Goal: Connect with others: Find contact information

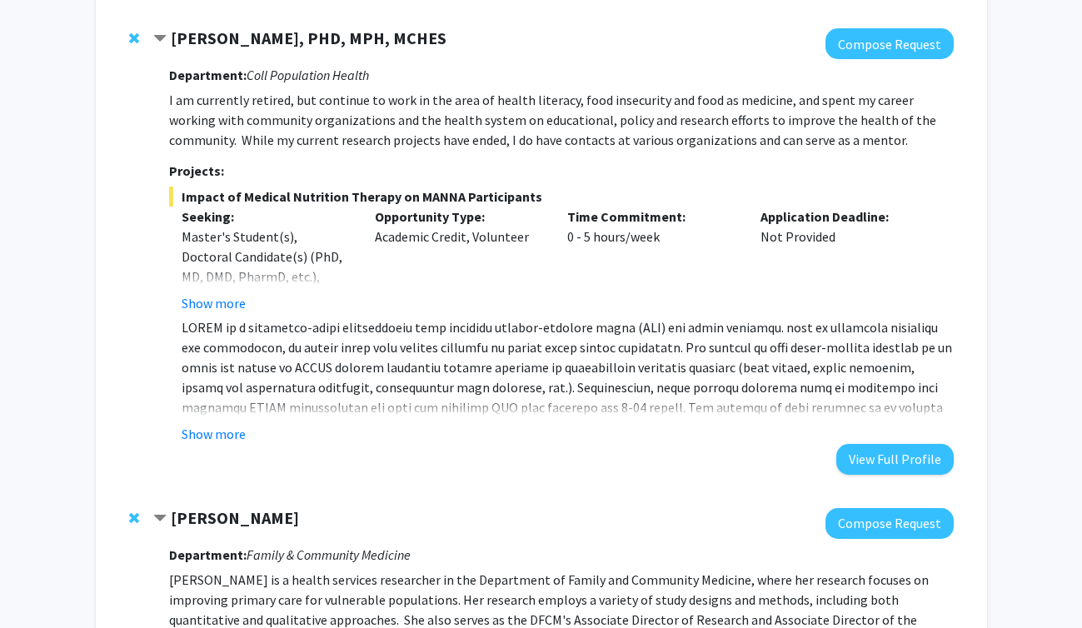
scroll to position [802, 0]
click at [219, 435] on button "Show more" at bounding box center [214, 435] width 64 height 20
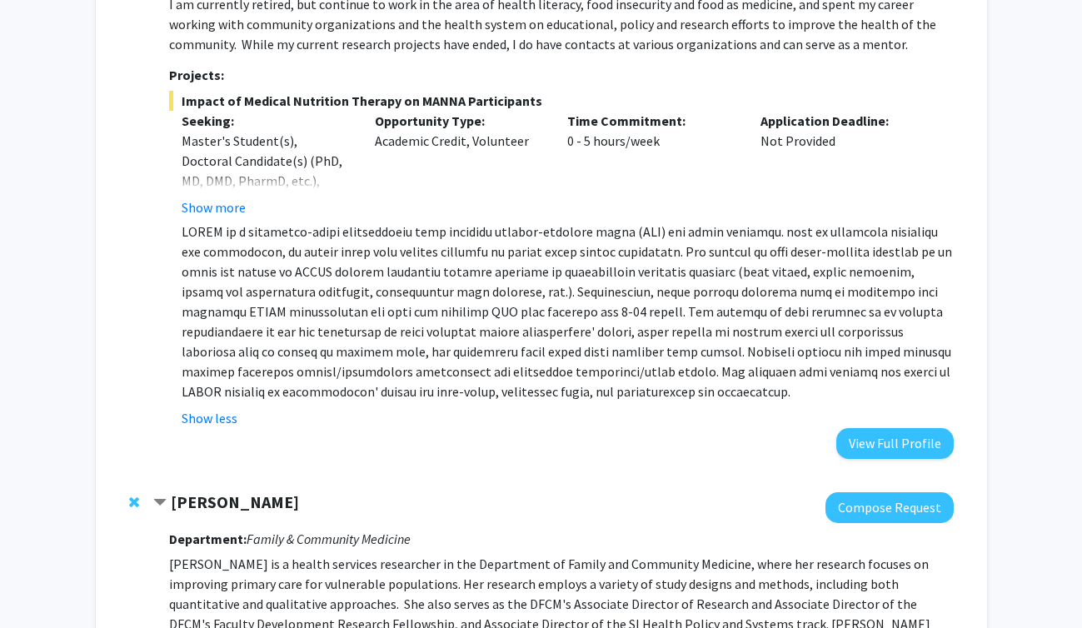
scroll to position [864, 0]
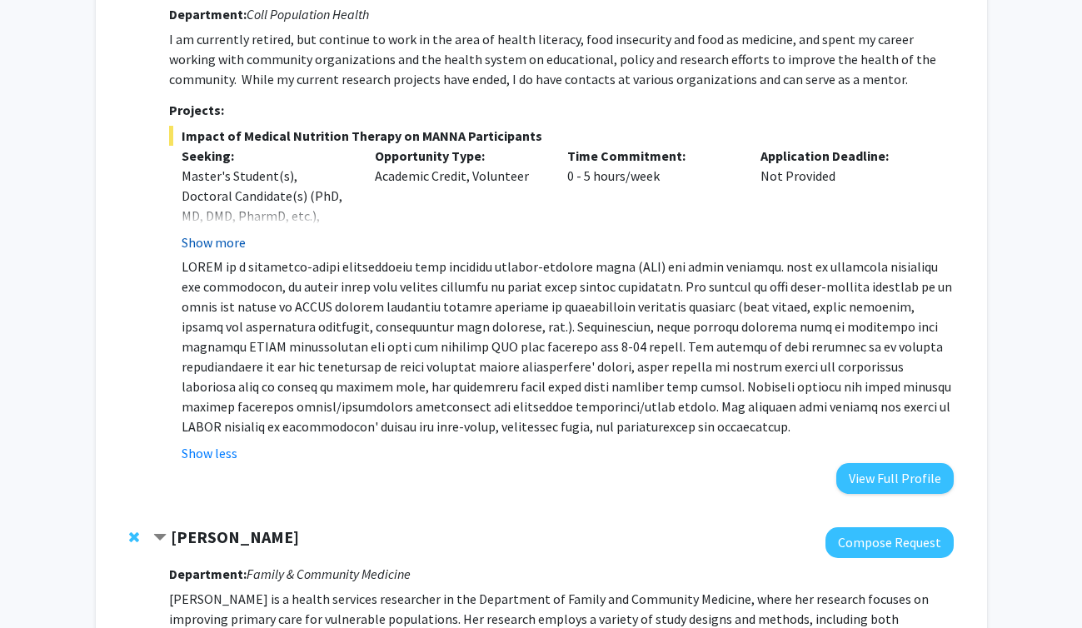
click at [209, 240] on button "Show more" at bounding box center [214, 242] width 64 height 20
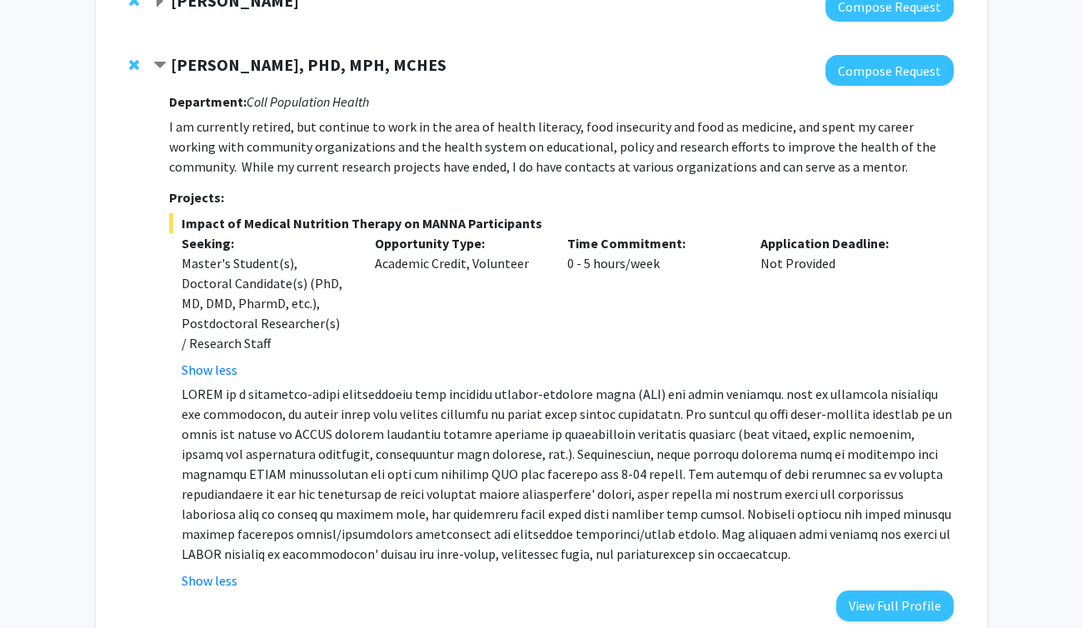
scroll to position [812, 0]
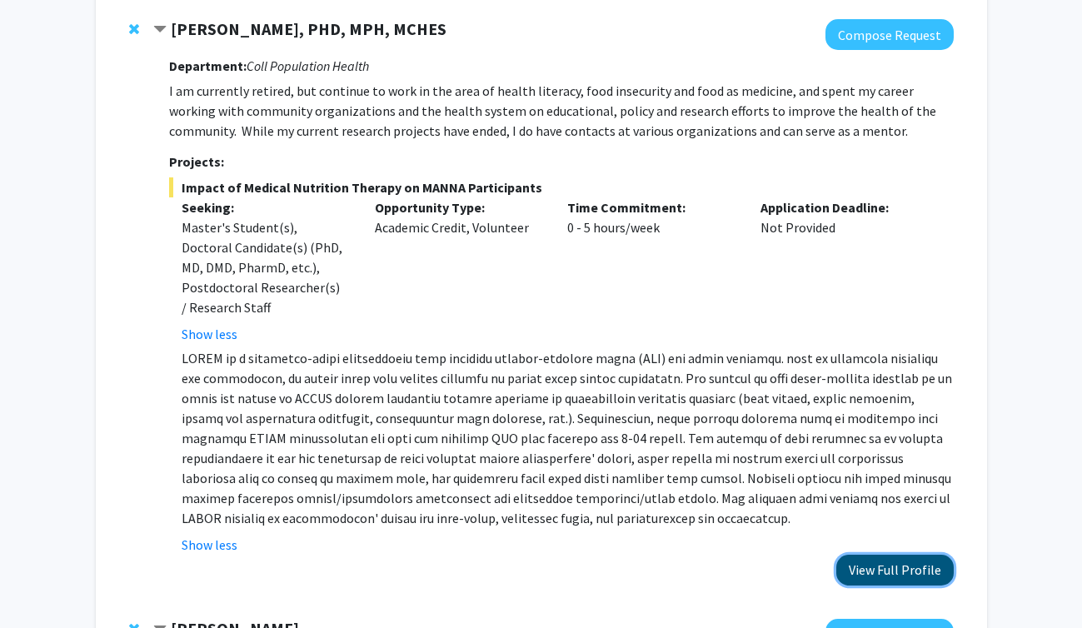
click at [887, 555] on button "View Full Profile" at bounding box center [895, 570] width 117 height 31
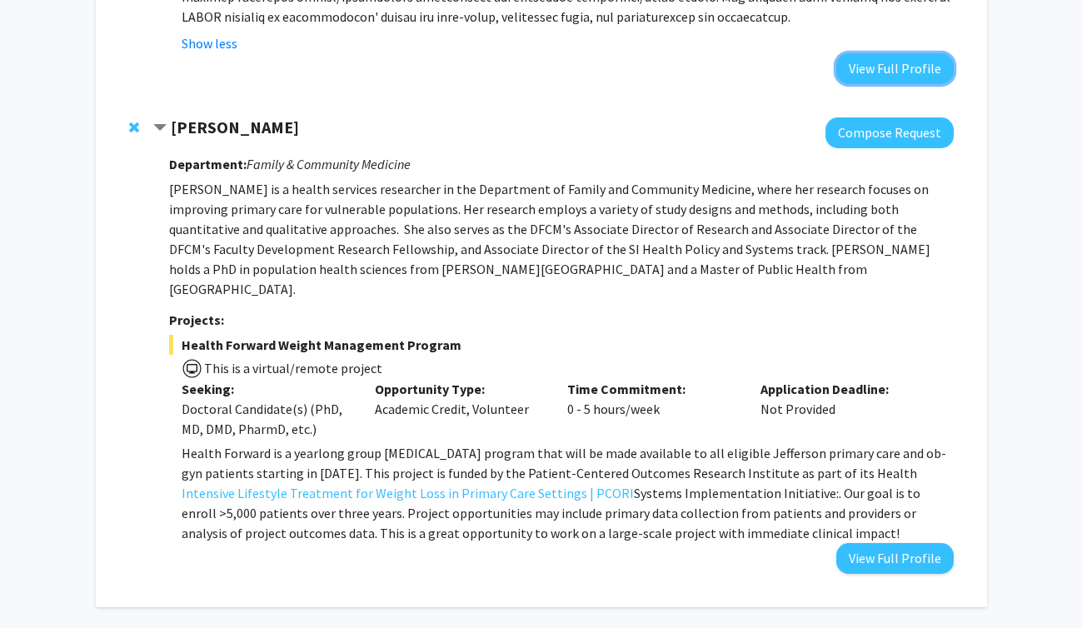
scroll to position [1312, 0]
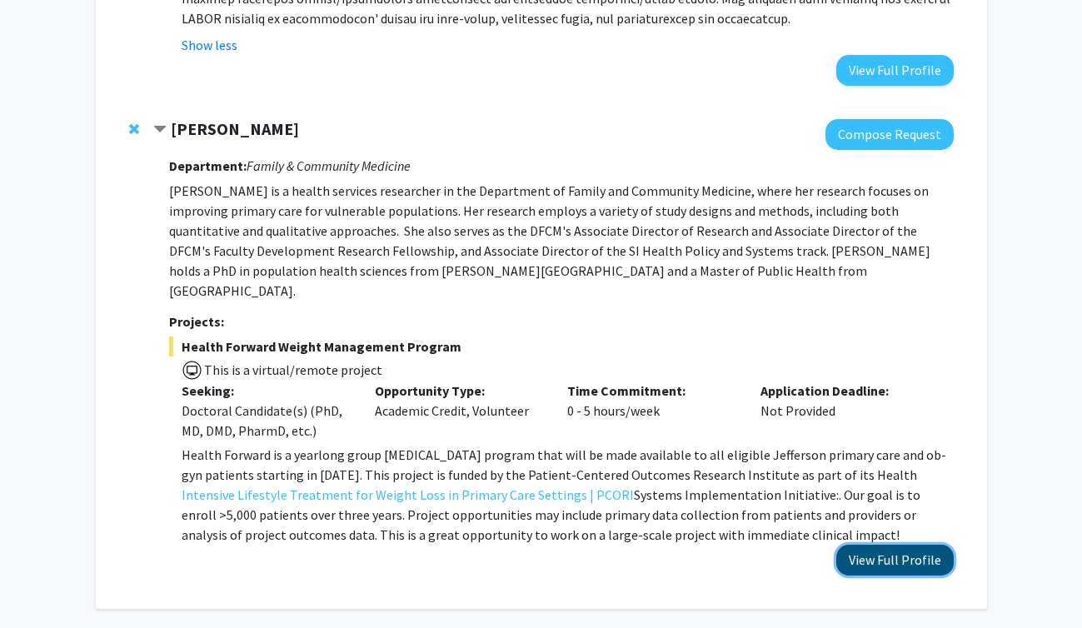
click at [925, 545] on button "View Full Profile" at bounding box center [895, 560] width 117 height 31
click at [923, 539] on div "Amy Cunningham Compose Request Department: Family & Community Medicine Amy Cunn…" at bounding box center [541, 347] width 858 height 490
click at [919, 545] on button "View Full Profile" at bounding box center [895, 560] width 117 height 31
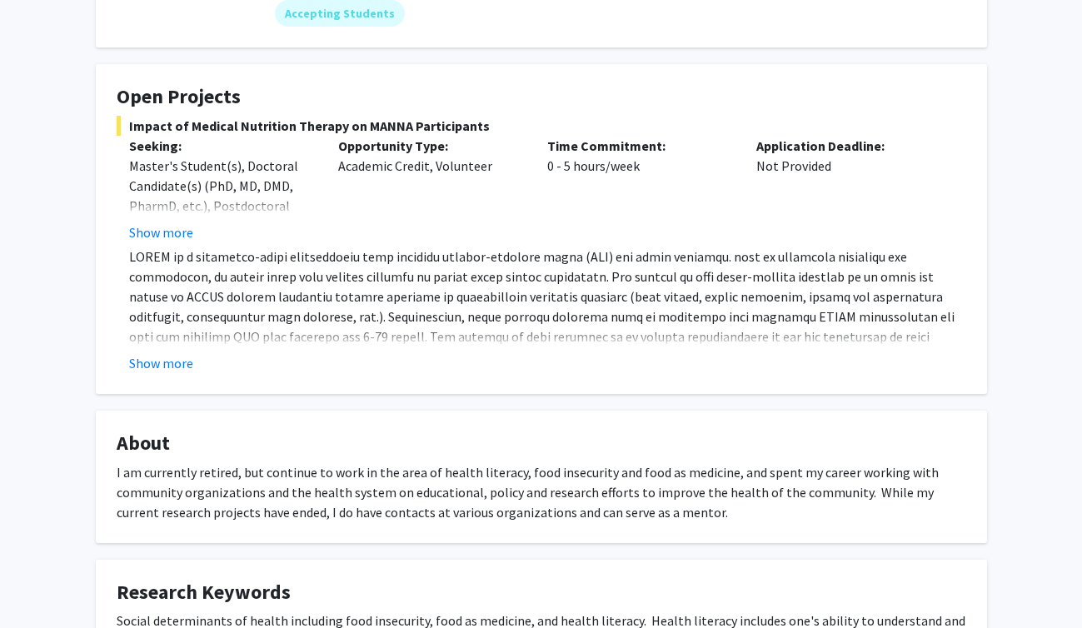
scroll to position [237, 0]
click at [161, 241] on button "Show more" at bounding box center [161, 233] width 64 height 20
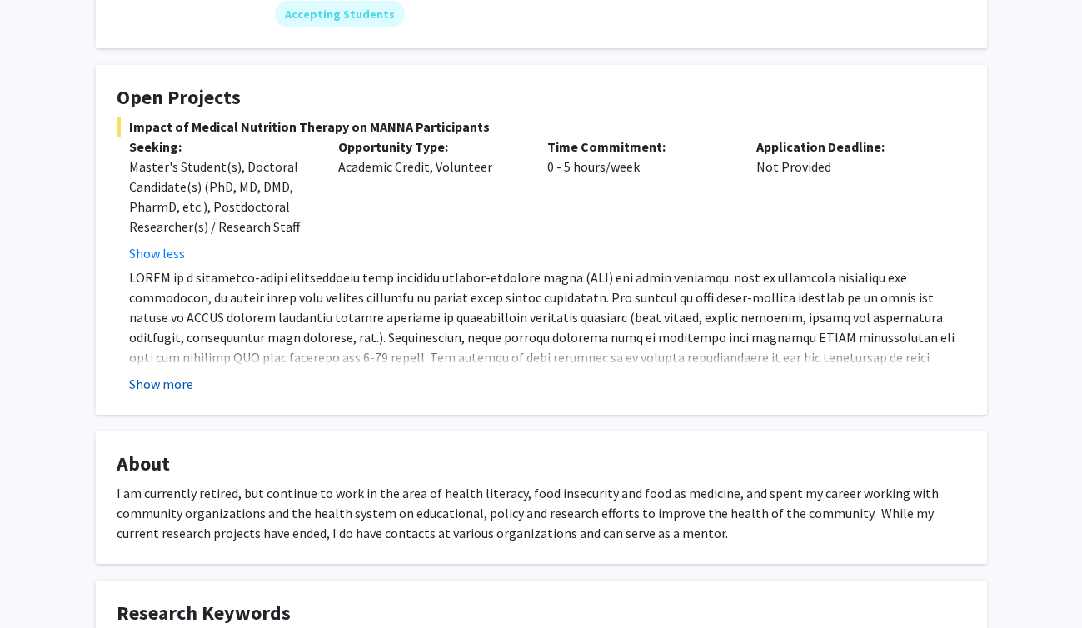
click at [171, 377] on button "Show more" at bounding box center [161, 384] width 64 height 20
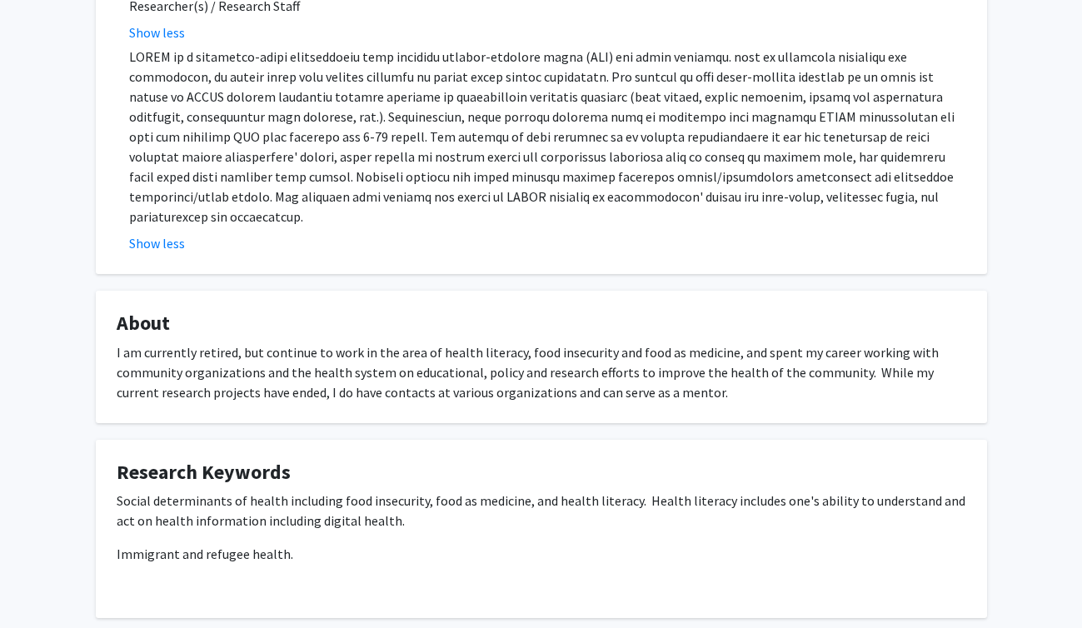
scroll to position [464, 0]
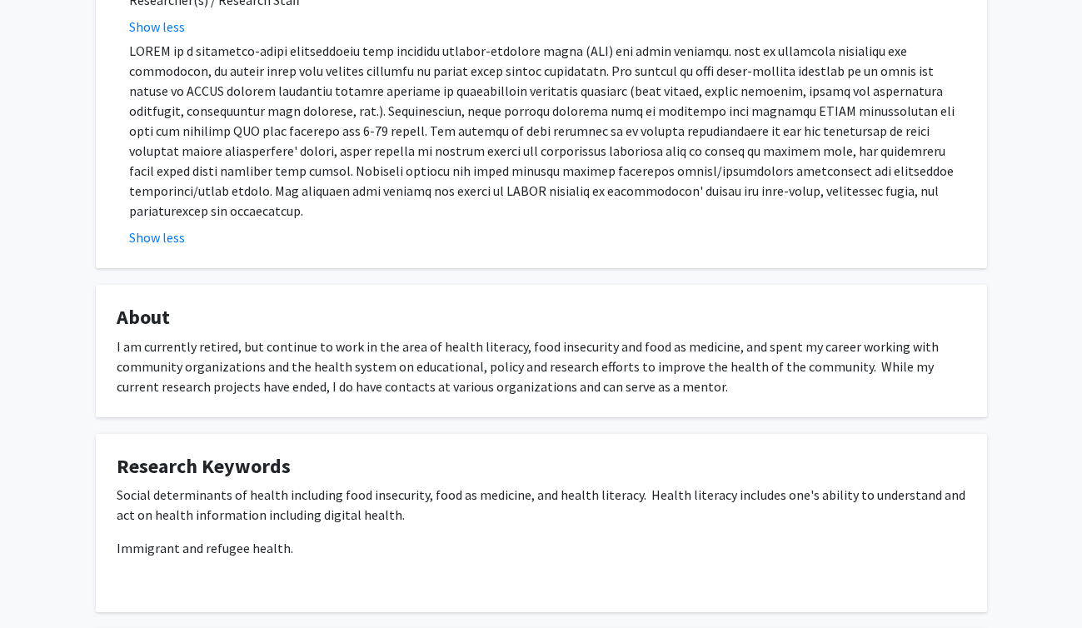
drag, startPoint x: 153, startPoint y: 369, endPoint x: 682, endPoint y: 375, distance: 528.4
click at [682, 375] on div "I am currently retired, but continue to work in the area of health literacy, fo…" at bounding box center [542, 367] width 850 height 60
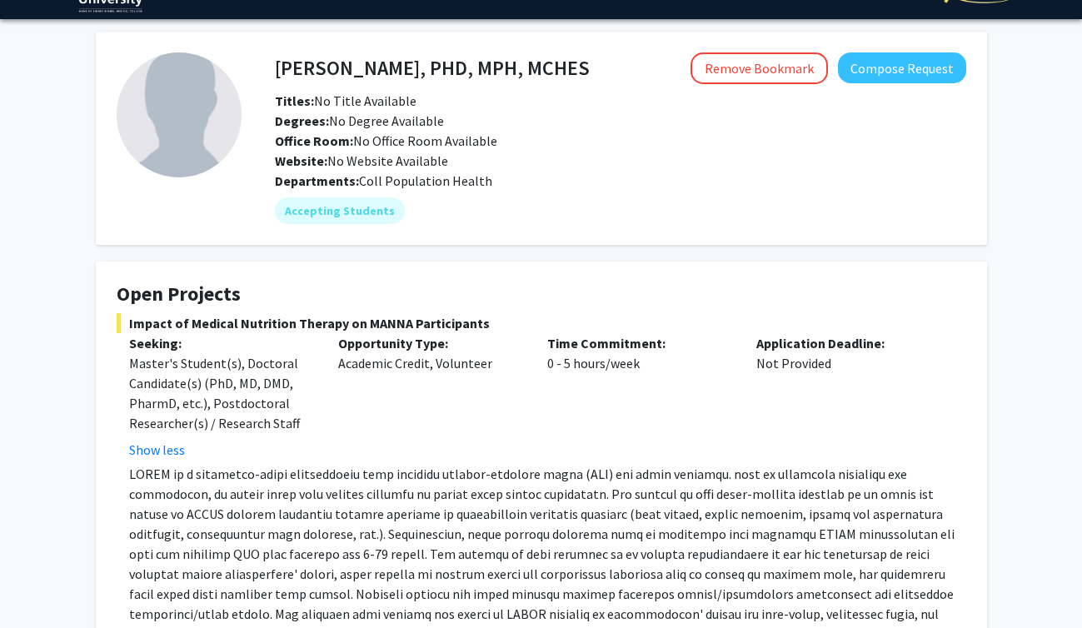
scroll to position [0, 0]
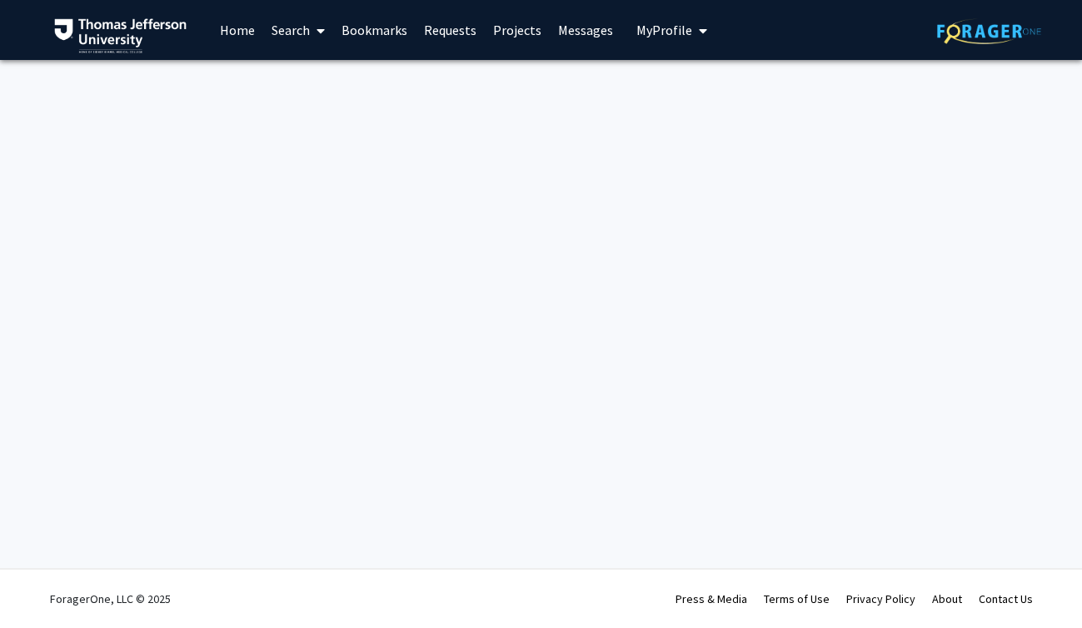
click at [402, 443] on div "Skip navigation Home Search Bookmarks Requests Projects Messages My Profile [PE…" at bounding box center [541, 314] width 1082 height 628
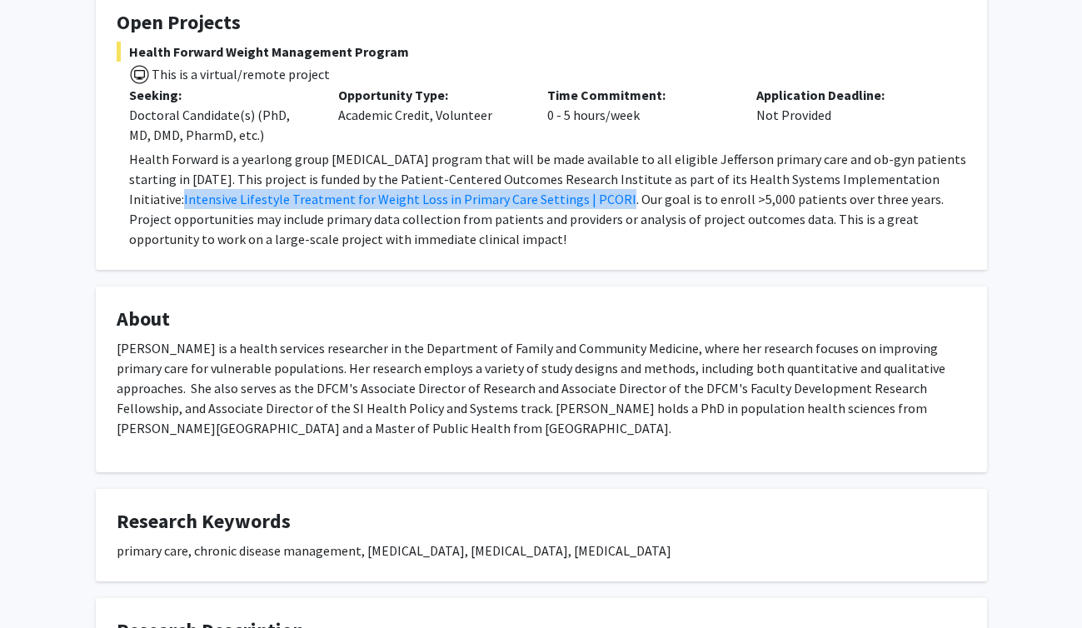
scroll to position [302, 0]
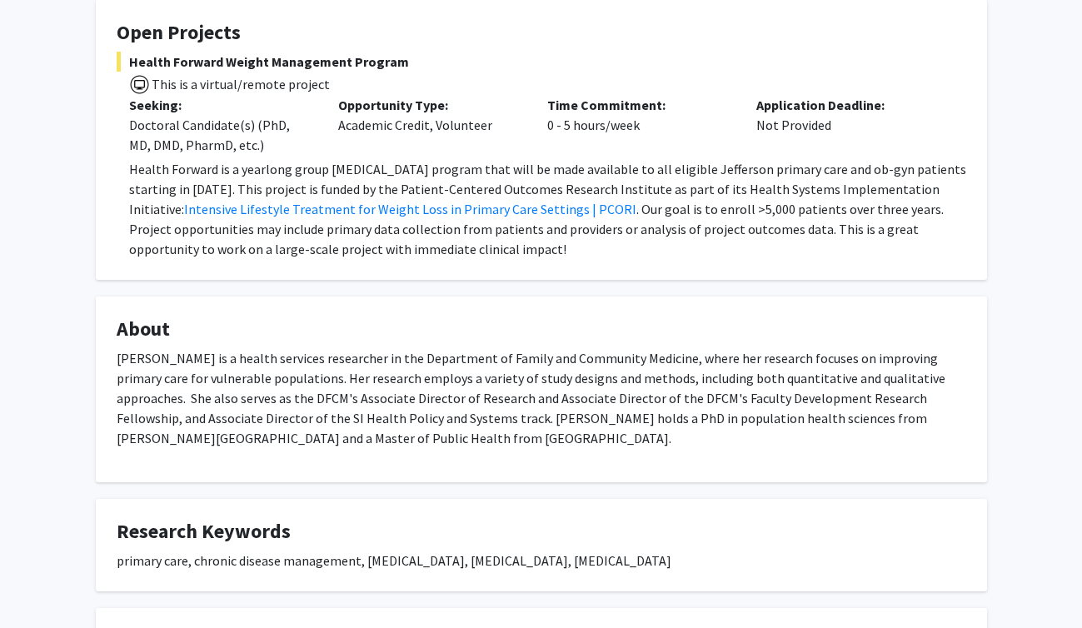
click at [749, 228] on p "Health Forward is a yearlong group [MEDICAL_DATA] program that will be made ava…" at bounding box center [547, 209] width 837 height 100
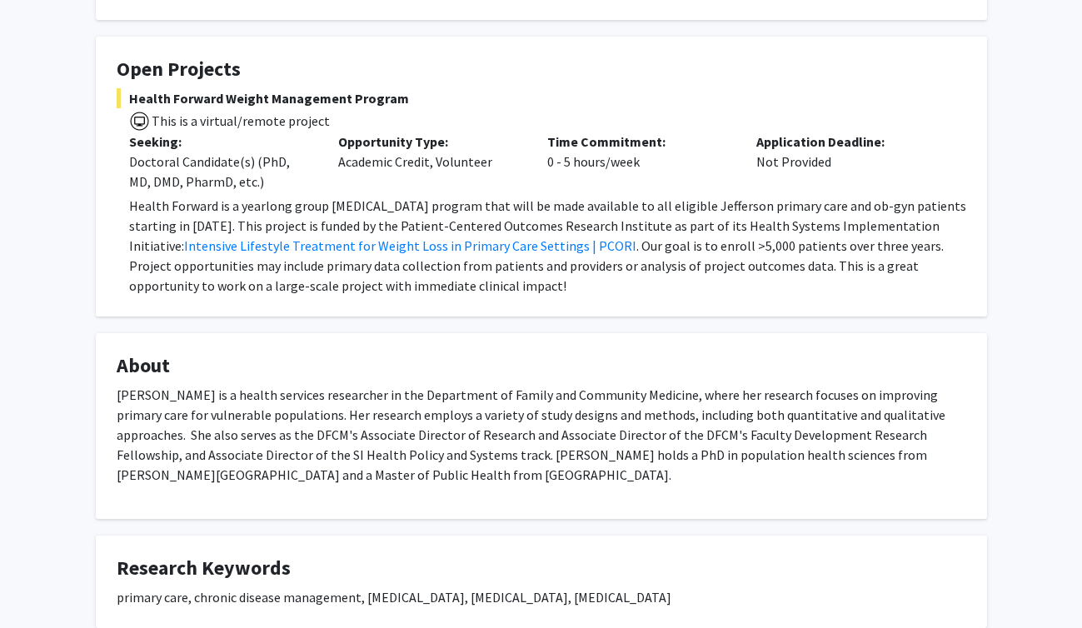
scroll to position [264, 0]
